Goal: Task Accomplishment & Management: Use online tool/utility

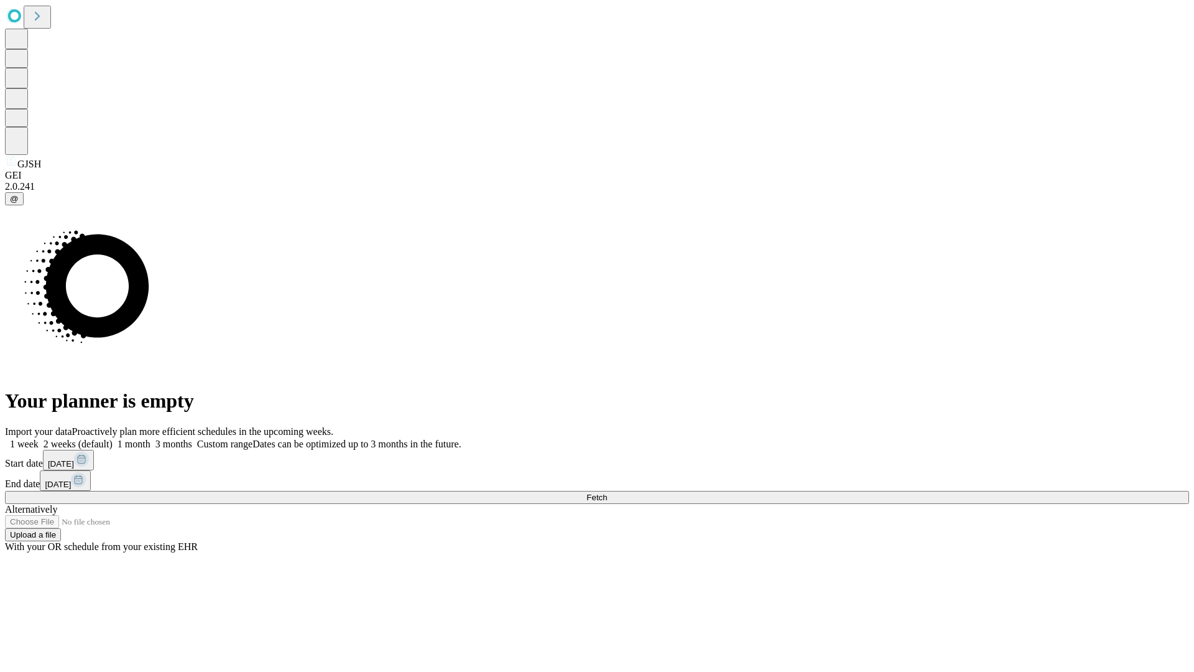
click at [607, 493] on span "Fetch" at bounding box center [597, 497] width 21 height 9
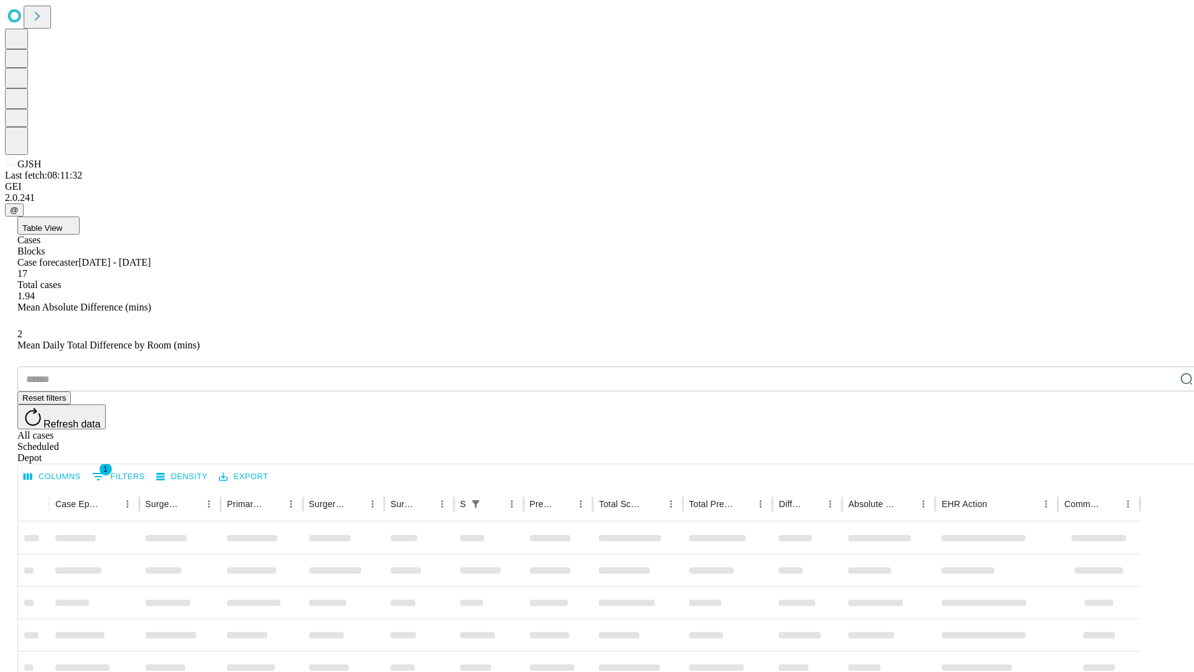
click at [1162, 452] on div "Depot" at bounding box center [609, 457] width 1185 height 11
